Goal: Transaction & Acquisition: Obtain resource

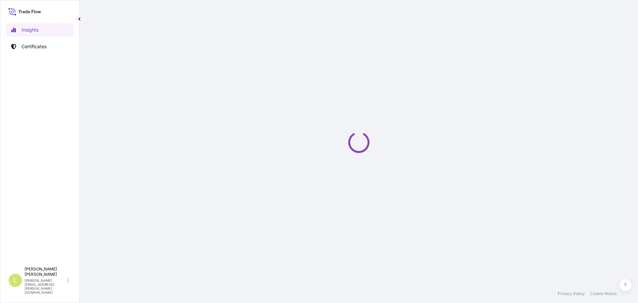
select select "2025"
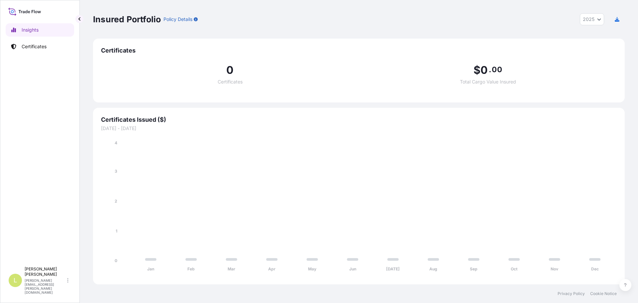
click at [53, 55] on div "Insights Certificates" at bounding box center [40, 140] width 68 height 246
click at [51, 48] on link "Certificates" at bounding box center [40, 46] width 68 height 13
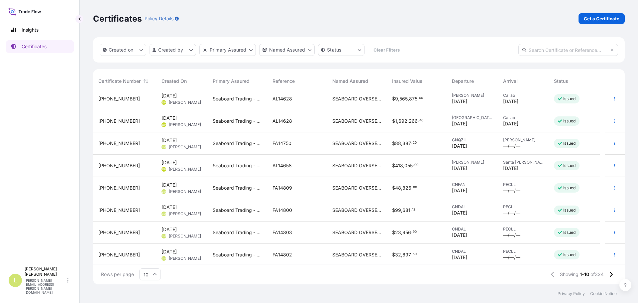
scroll to position [52, 0]
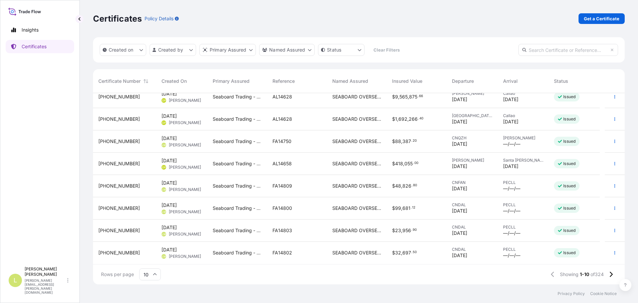
click at [568, 49] on input "text" at bounding box center [569, 50] width 100 height 12
type input "FA14804"
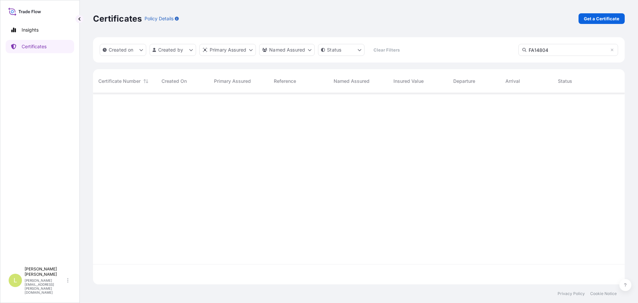
scroll to position [210, 527]
click at [45, 50] on link "Certificates" at bounding box center [40, 46] width 68 height 13
click at [58, 50] on link "Certificates" at bounding box center [40, 46] width 68 height 13
click at [598, 20] on p "Get a Certificate" at bounding box center [602, 18] width 36 height 7
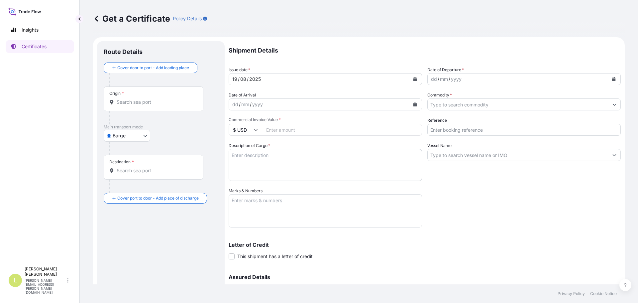
click at [140, 136] on body "Insights Certificates L [PERSON_NAME] [PERSON_NAME][EMAIL_ADDRESS][PERSON_NAME]…" at bounding box center [319, 151] width 638 height 303
click at [126, 189] on span "Ocean Vessel" at bounding box center [131, 188] width 30 height 7
select select "Ocean Vessel"
click at [138, 110] on div "Origin *" at bounding box center [154, 101] width 100 height 25
click at [138, 108] on input "Origin *" at bounding box center [156, 104] width 78 height 7
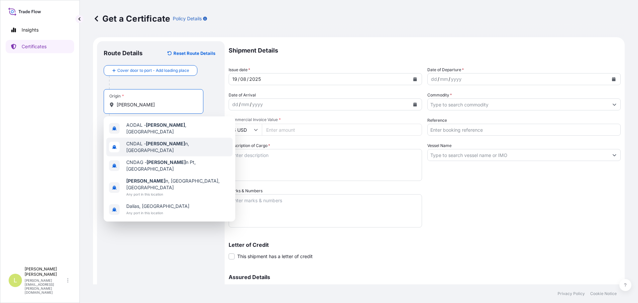
click at [159, 140] on span "CNDAL - [PERSON_NAME] n, [GEOGRAPHIC_DATA]" at bounding box center [178, 146] width 104 height 13
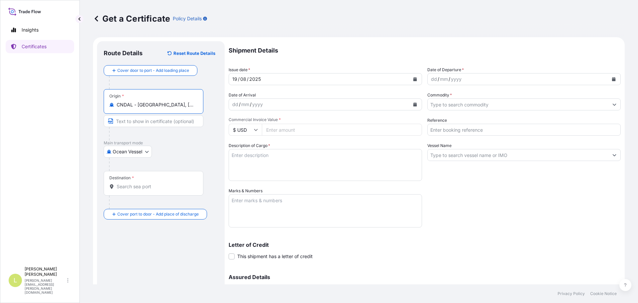
type input "CNDAL - [GEOGRAPHIC_DATA], [GEOGRAPHIC_DATA]"
click at [139, 191] on div "Destination *" at bounding box center [154, 183] width 100 height 25
click at [139, 190] on input "Destination *" at bounding box center [156, 186] width 78 height 7
type input "PECLL - [GEOGRAPHIC_DATA], [GEOGRAPHIC_DATA]"
click at [609, 80] on button "Calendar" at bounding box center [614, 79] width 11 height 11
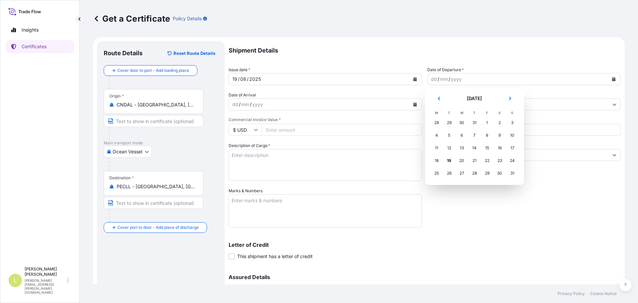
click at [474, 120] on div "31" at bounding box center [475, 123] width 12 height 12
click at [438, 99] on icon "Previous" at bounding box center [439, 98] width 4 height 4
click at [473, 173] on div "31" at bounding box center [475, 173] width 12 height 12
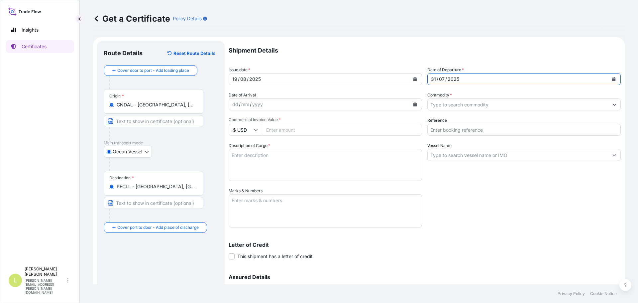
click at [450, 105] on input "Commodity *" at bounding box center [518, 104] width 181 height 12
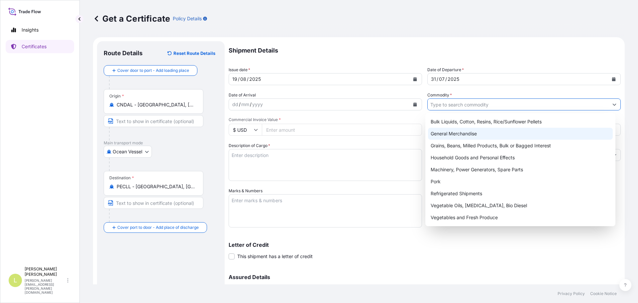
click at [455, 133] on div "General Merchandise" at bounding box center [520, 134] width 185 height 12
type input "General Merchandise"
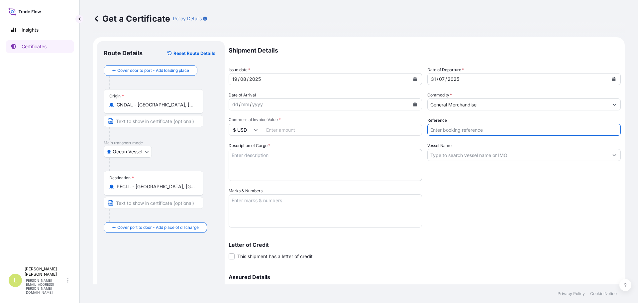
click at [455, 132] on input "Reference" at bounding box center [523, 130] width 193 height 12
type input "FA14804"
click at [456, 149] on div at bounding box center [523, 155] width 193 height 12
click at [565, 152] on input "Vessel Name" at bounding box center [518, 155] width 181 height 12
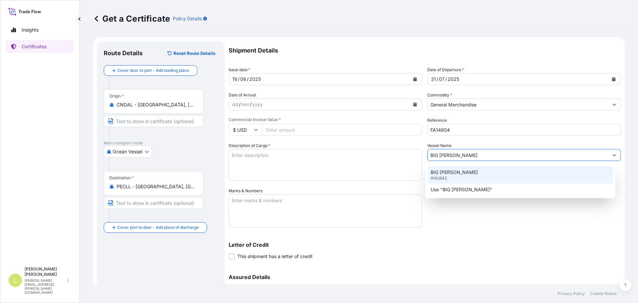
click at [457, 171] on p "BIG [PERSON_NAME]" at bounding box center [454, 172] width 47 height 7
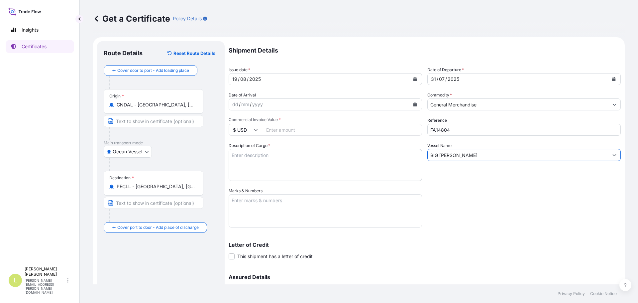
type input "BIG [PERSON_NAME]"
click at [250, 165] on textarea "Description of Cargo *" at bounding box center [325, 165] width 193 height 32
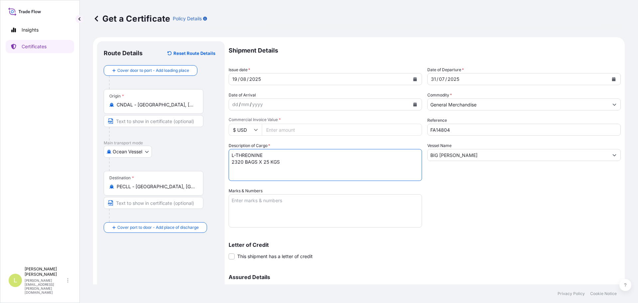
type textarea "L-THREONINE 2320 BAGS X 25 KGS"
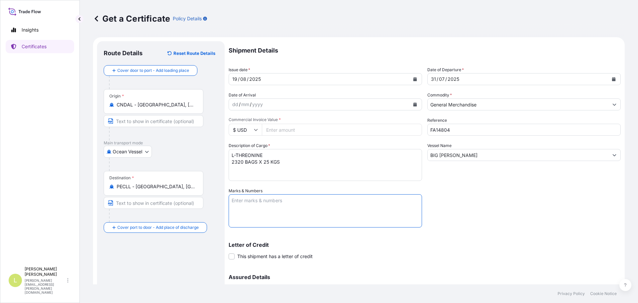
click at [285, 210] on textarea "Marks & Numbers" at bounding box center [325, 210] width 193 height 33
click at [267, 222] on textarea "BL ONEYDLCF08232300" at bounding box center [325, 210] width 193 height 33
paste textarea "Seaboard Overseas [GEOGRAPHIC_DATA] S.A. Av. [PERSON_NAME][STREET_ADDRESS][PERS…"
type textarea "BL ONEYDLCF08232300 Seaboard Overseas Peru S.A. Av. [PERSON_NAME][STREET_ADDRES…"
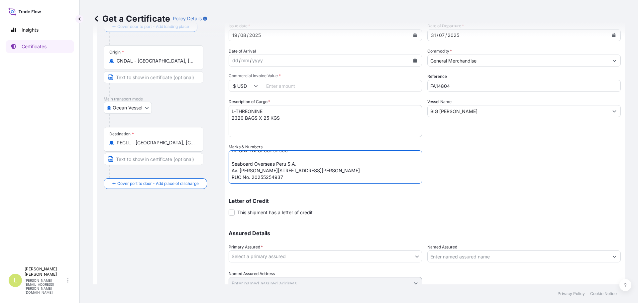
scroll to position [71, 0]
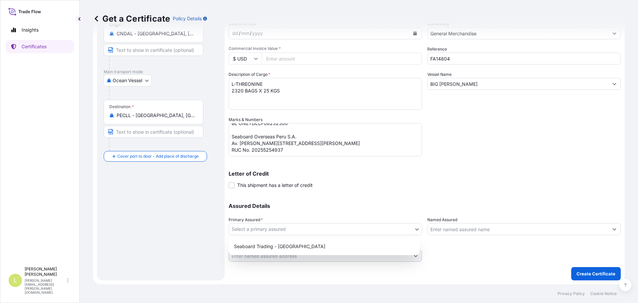
click at [376, 229] on body "Insights Certificates L [PERSON_NAME] [PERSON_NAME][EMAIL_ADDRESS][PERSON_NAME]…" at bounding box center [319, 151] width 638 height 303
click at [323, 243] on div "Seaboard Trading - [GEOGRAPHIC_DATA]" at bounding box center [324, 246] width 186 height 12
select select "31639"
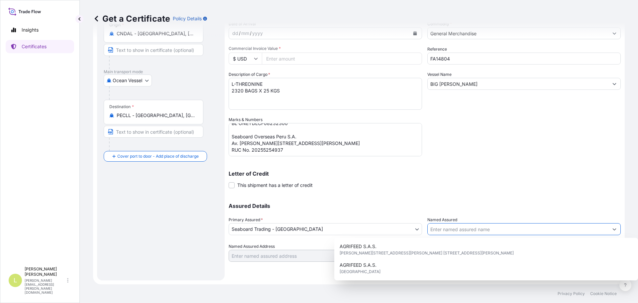
click at [455, 233] on input "Named Assured" at bounding box center [518, 229] width 181 height 12
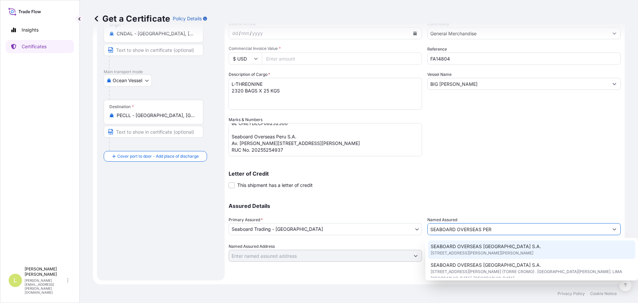
click at [515, 247] on div "SEABOARD OVERSEAS [GEOGRAPHIC_DATA] S.A. [STREET_ADDRESS][PERSON_NAME][PERSON_N…" at bounding box center [532, 249] width 208 height 19
type input "SEABOARD OVERSEAS [GEOGRAPHIC_DATA] S.A."
type input "[STREET_ADDRESS][PERSON_NAME][PERSON_NAME]"
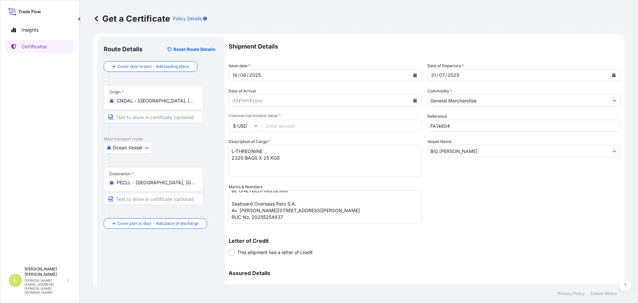
scroll to position [0, 0]
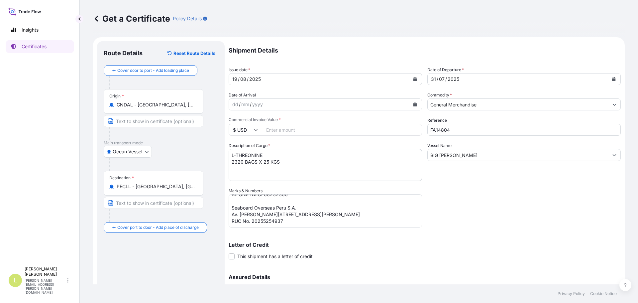
type input "SEABOARD OVERSEAS [GEOGRAPHIC_DATA] S.A."
click at [292, 127] on input "Commercial Invoice Value *" at bounding box center [342, 130] width 160 height 12
type input "79239"
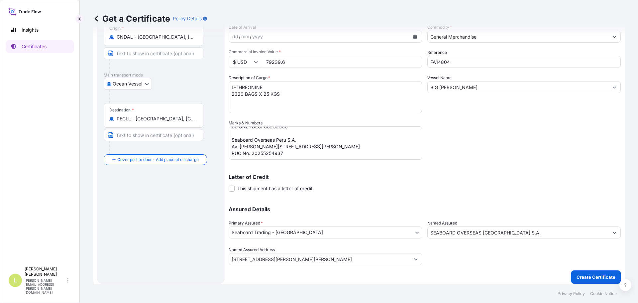
scroll to position [71, 0]
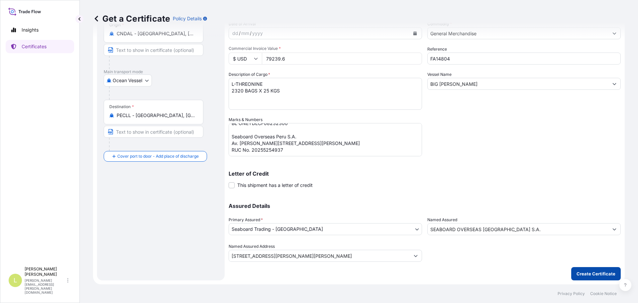
type input "79239.6"
click at [594, 273] on p "Create Certificate" at bounding box center [596, 273] width 39 height 7
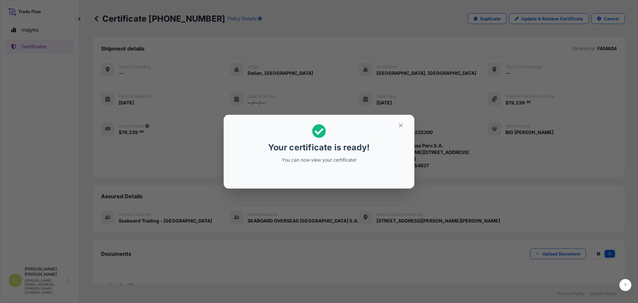
click at [400, 126] on icon "button" at bounding box center [401, 125] width 6 height 6
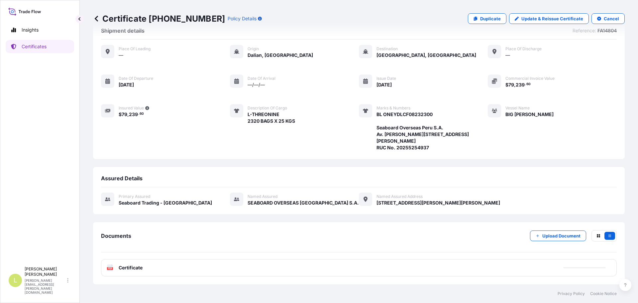
scroll to position [31, 0]
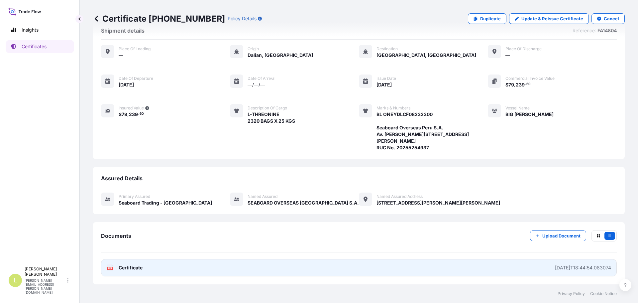
click at [308, 266] on link "PDF Certificate [DATE]T18:44:54.083074" at bounding box center [359, 267] width 516 height 17
